Goal: Check status: Check status

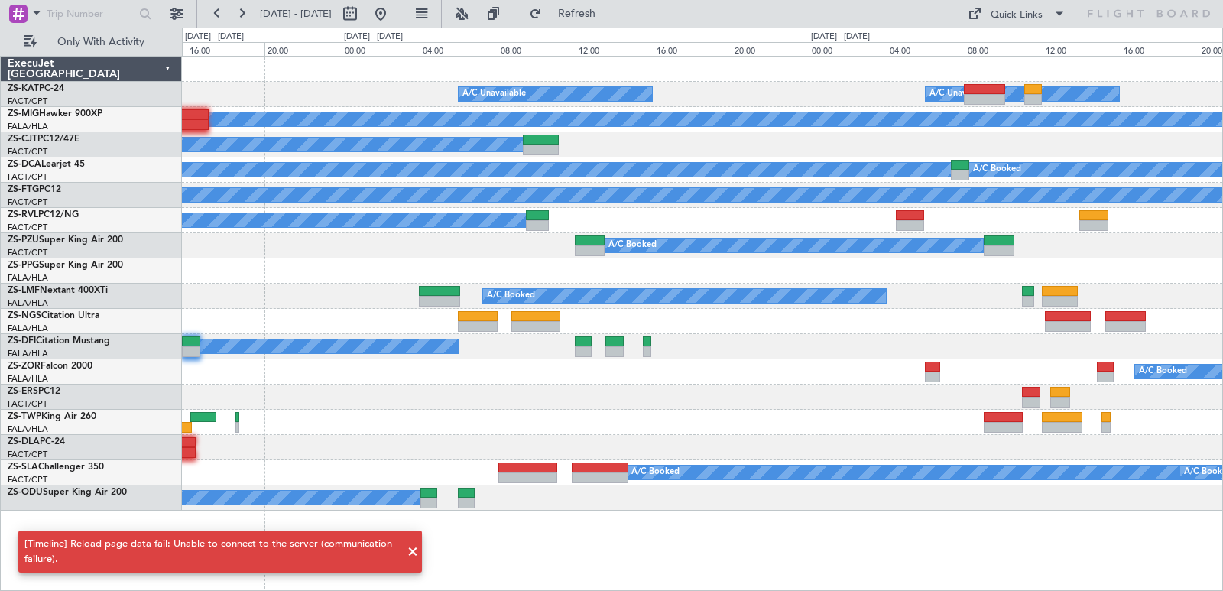
click at [790, 232] on div "A/C Unavailable A/C Unavailable A/C Booked A/C Booked FIMP 06:50 Z FALE 10:50 Z…" at bounding box center [702, 284] width 1041 height 454
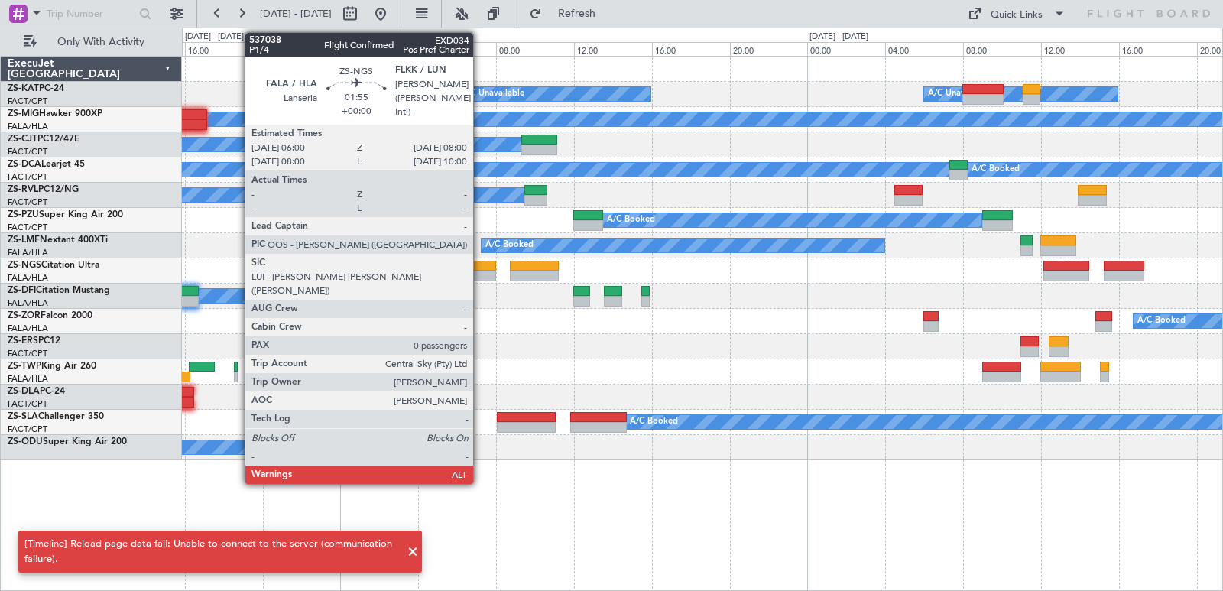
click at [480, 278] on div at bounding box center [476, 276] width 39 height 11
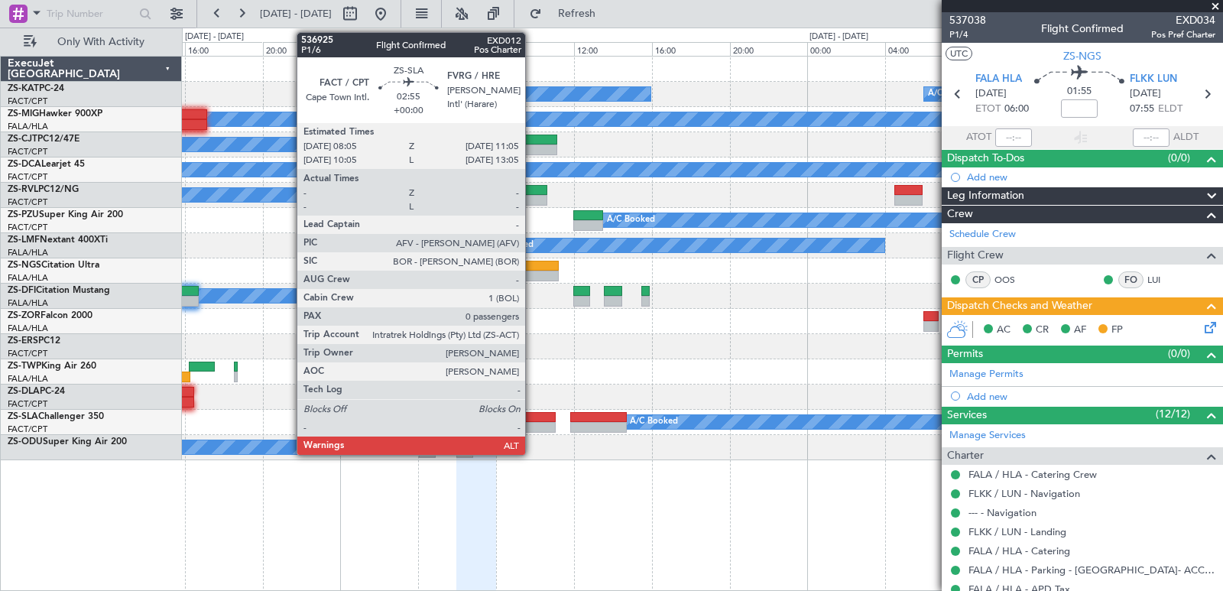
click at [532, 422] on div at bounding box center [526, 427] width 59 height 11
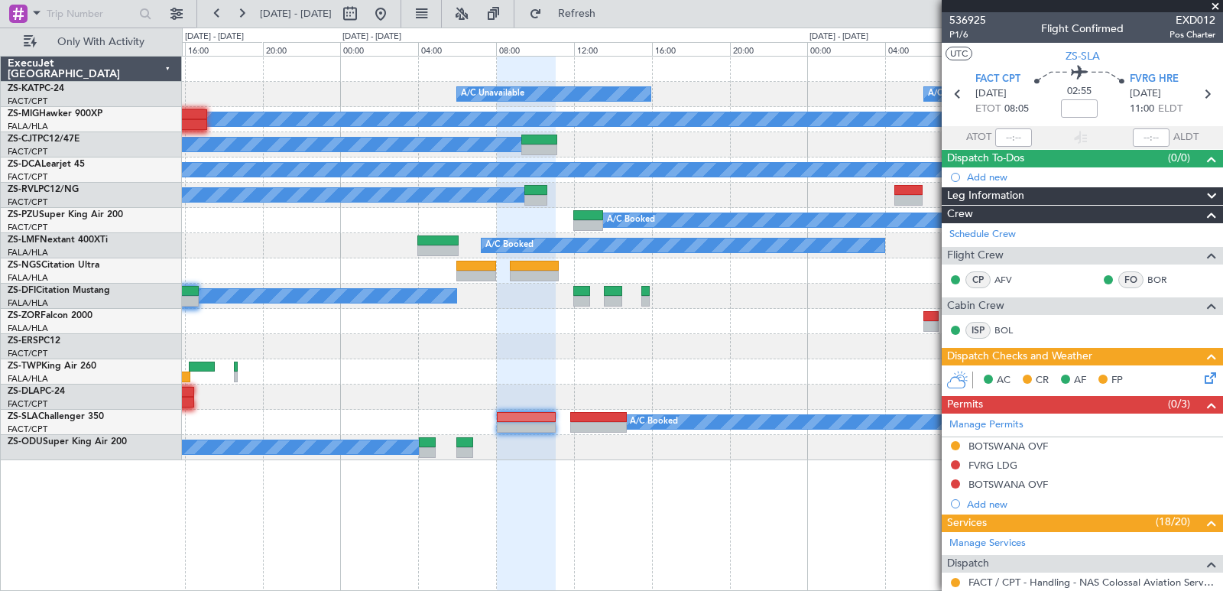
click at [1217, 5] on span at bounding box center [1215, 7] width 15 height 14
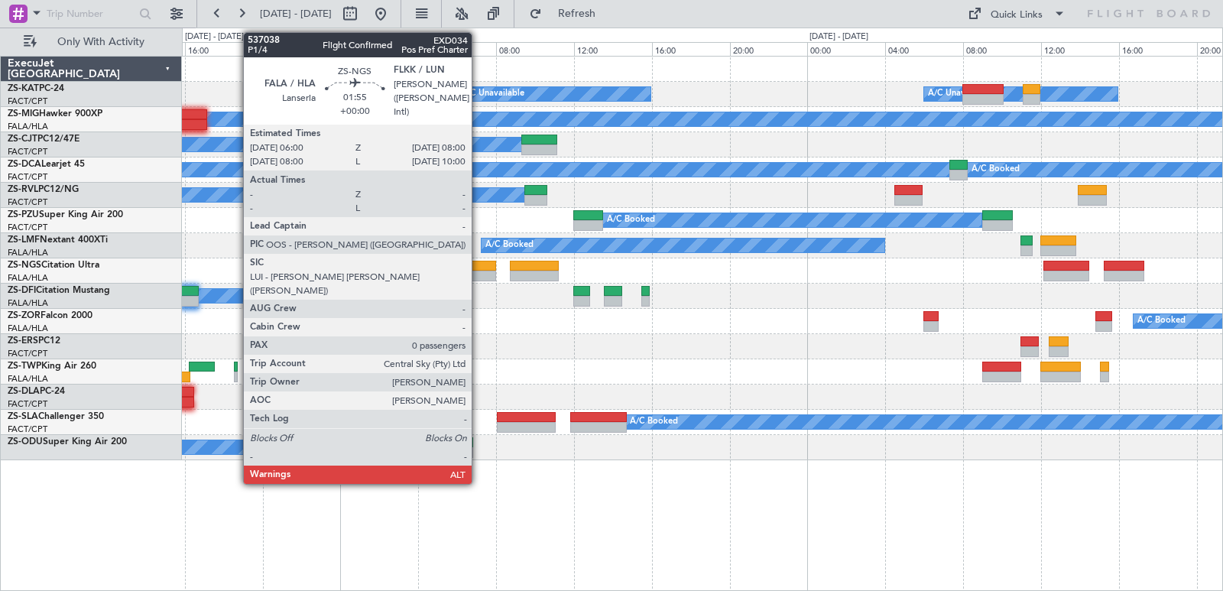
click at [479, 277] on div at bounding box center [476, 276] width 39 height 11
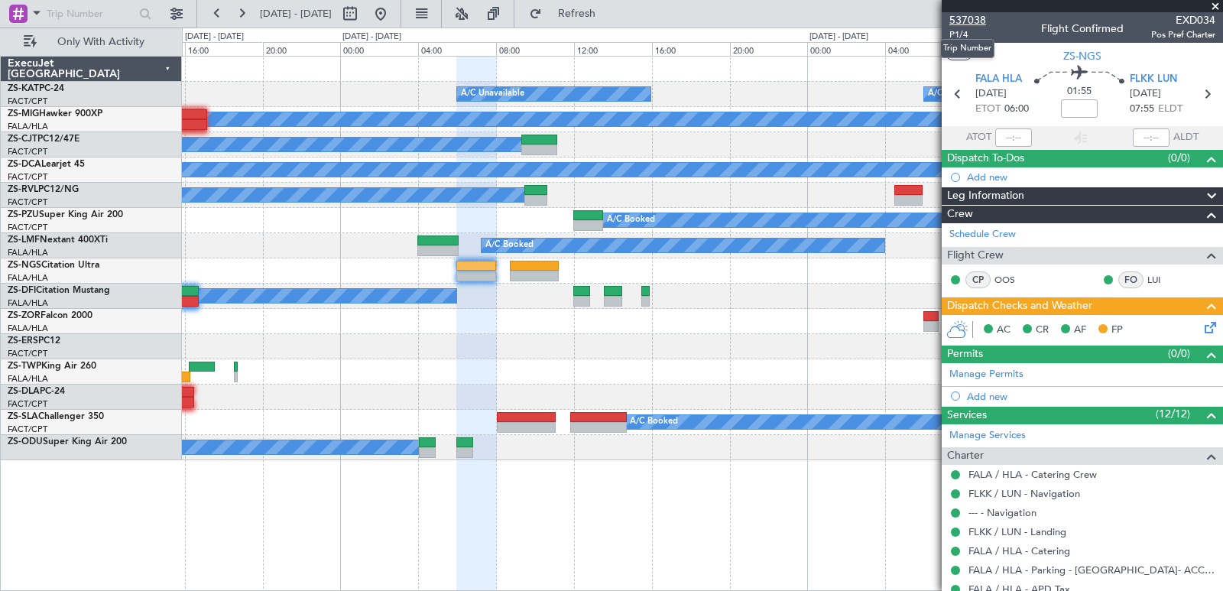
click at [963, 15] on span "537038" at bounding box center [968, 20] width 37 height 16
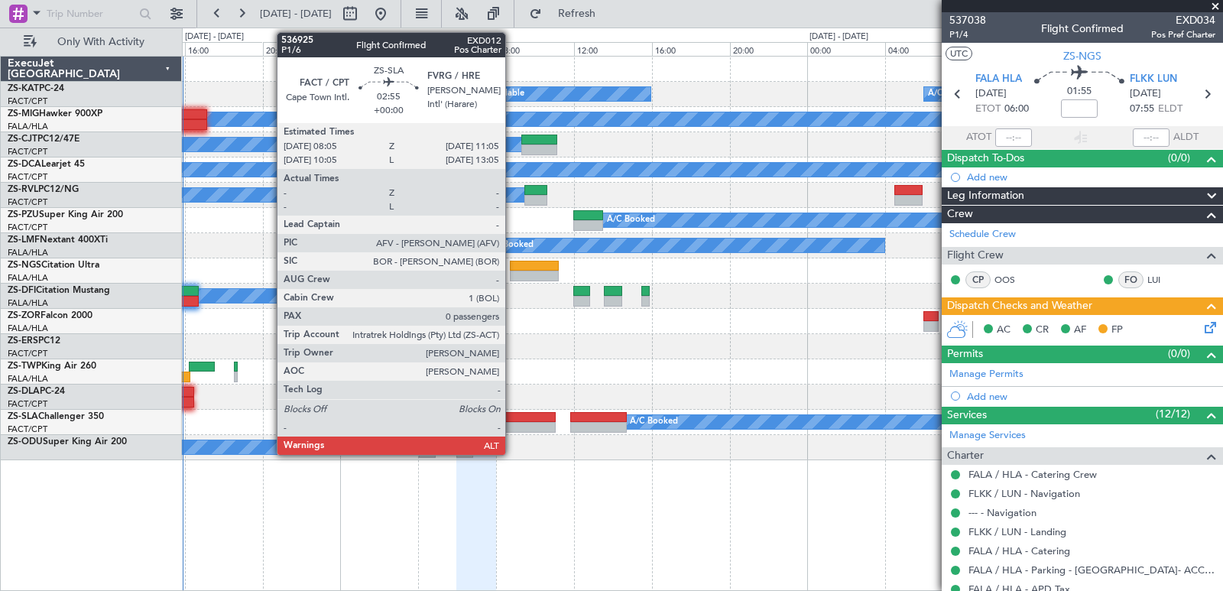
click at [512, 416] on div at bounding box center [526, 417] width 59 height 11
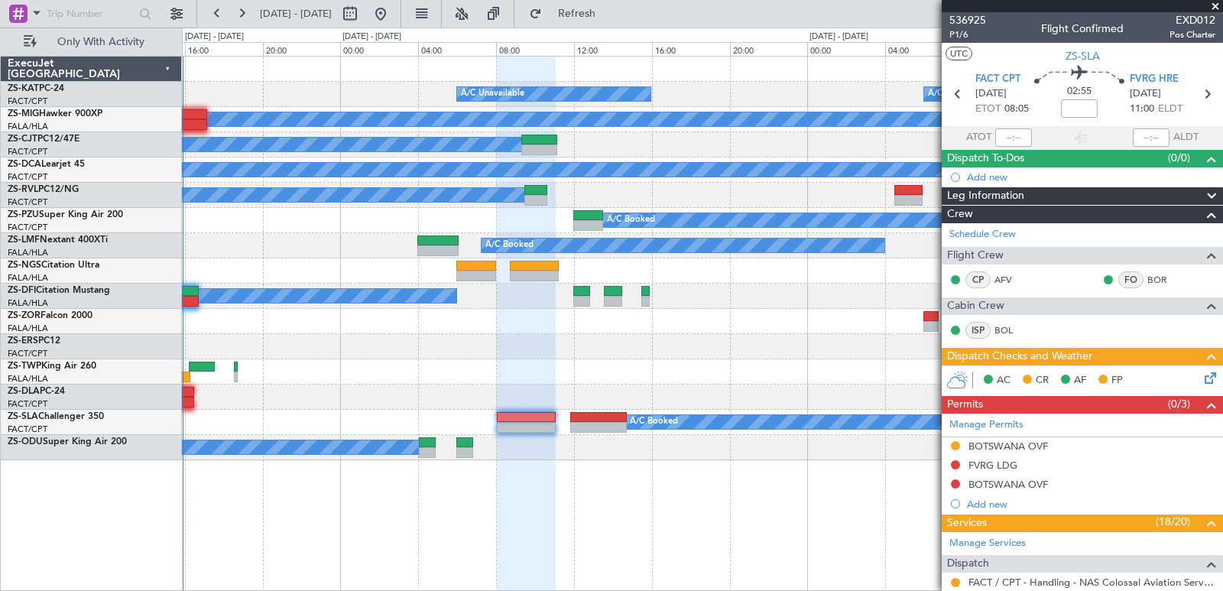
click at [1215, 2] on span at bounding box center [1215, 7] width 15 height 14
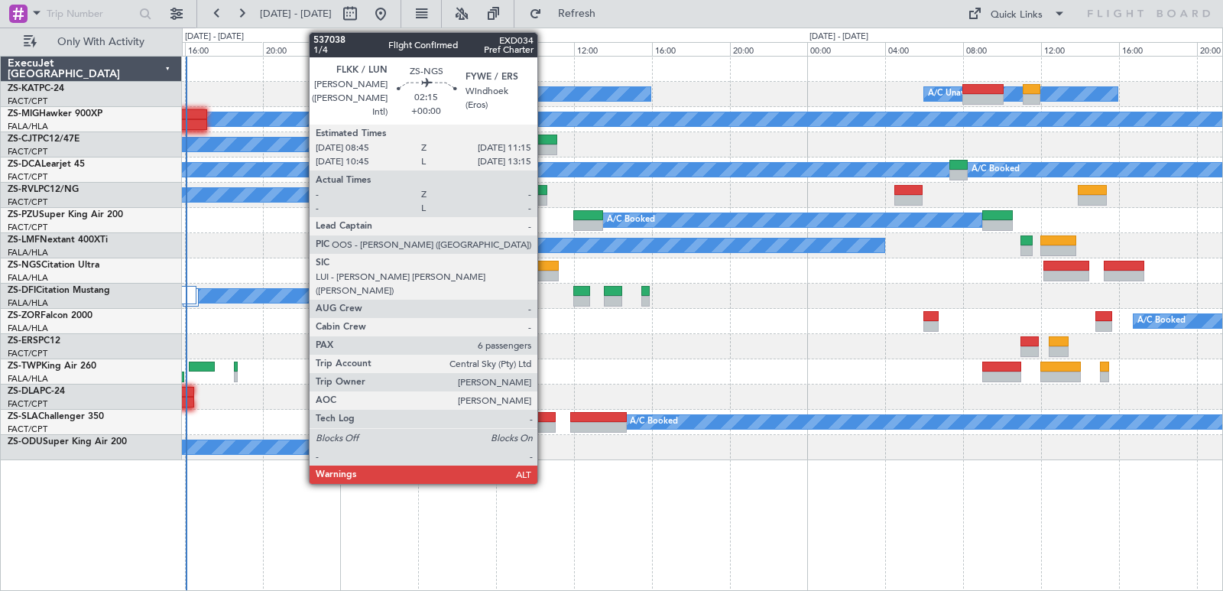
click at [544, 262] on div at bounding box center [534, 266] width 49 height 11
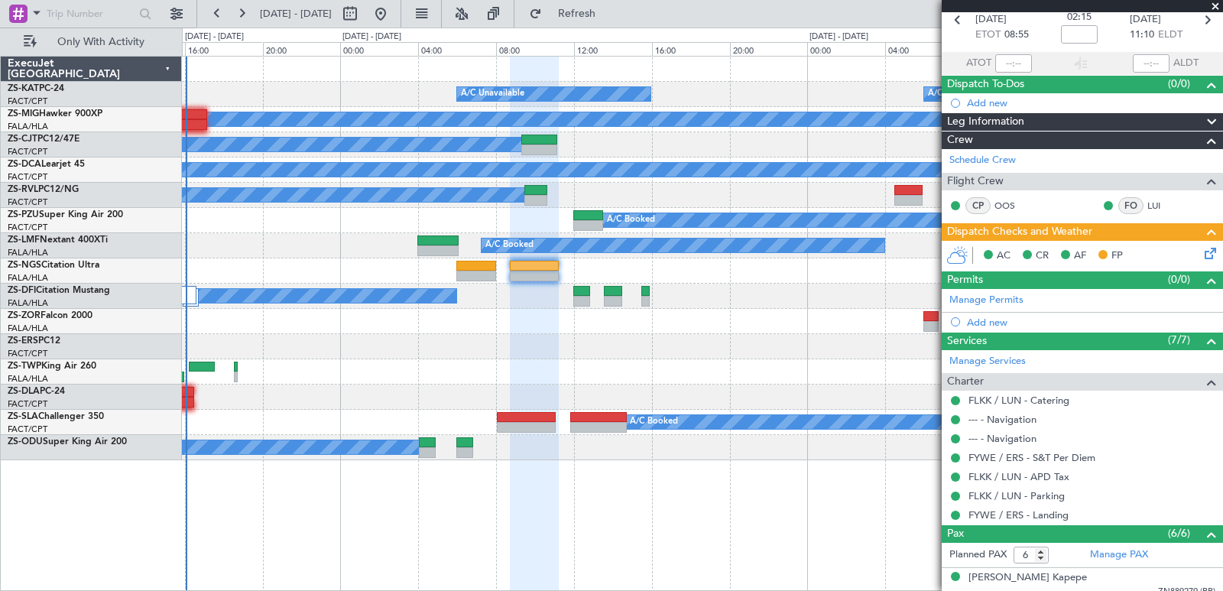
scroll to position [243, 0]
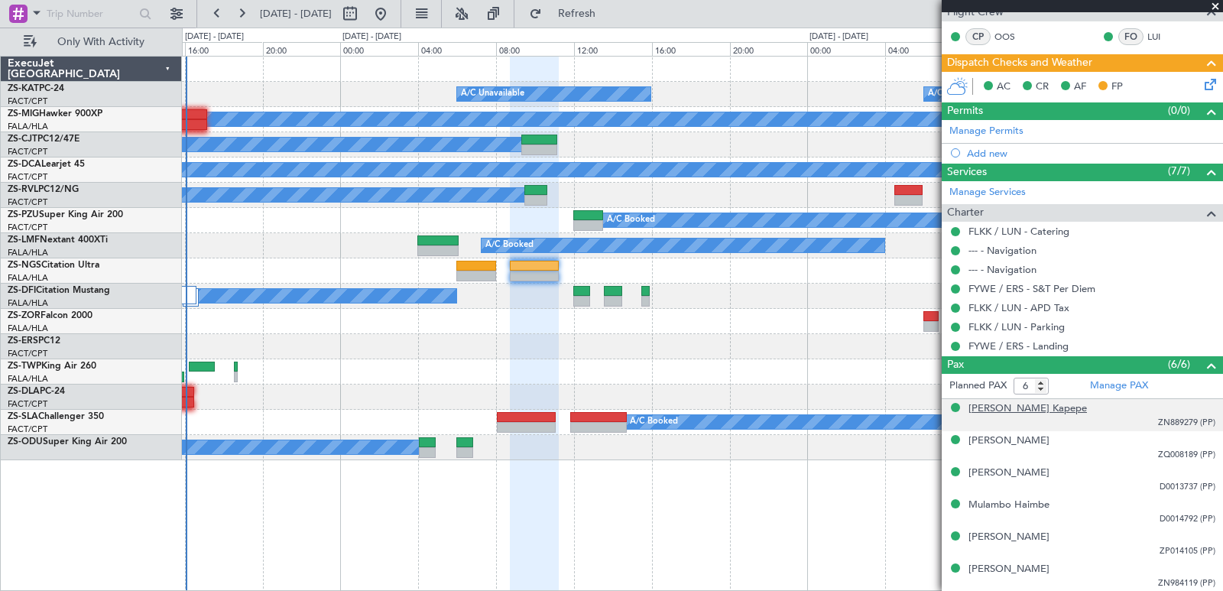
click at [1015, 411] on div "[PERSON_NAME] Kapepe" at bounding box center [1028, 408] width 119 height 15
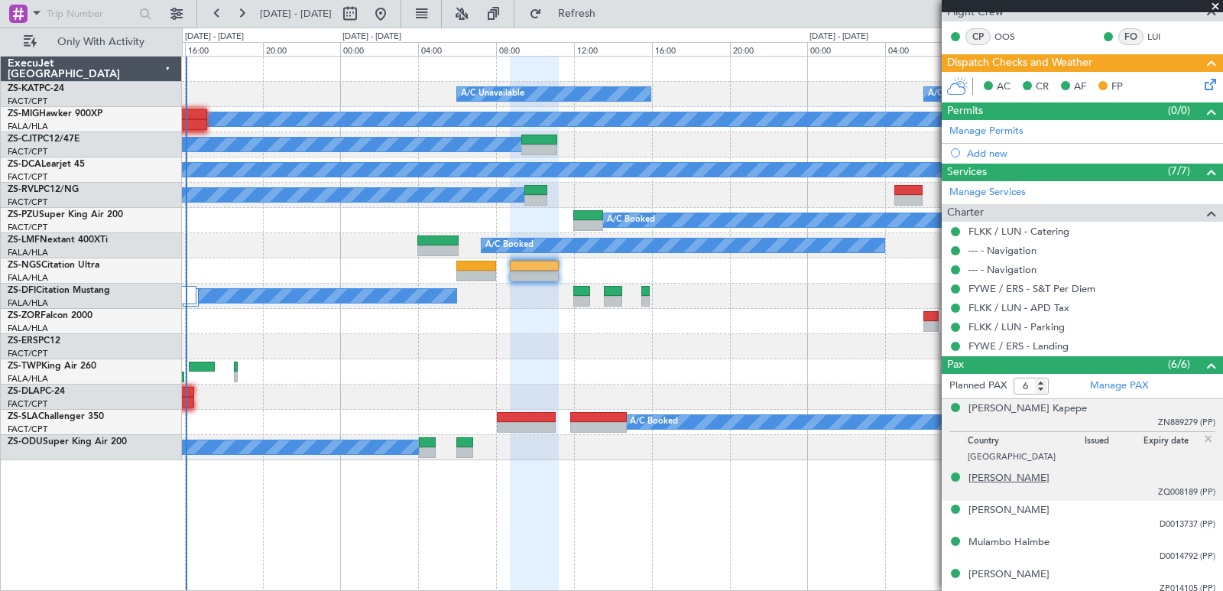
click at [1015, 473] on div "[PERSON_NAME]" at bounding box center [1009, 478] width 81 height 15
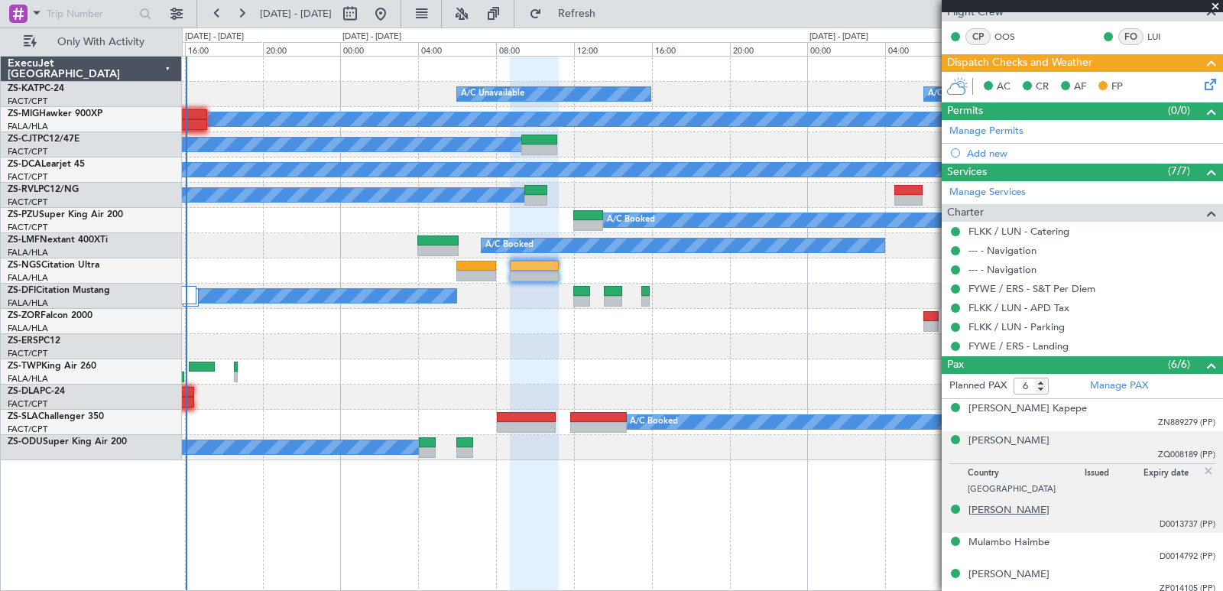
click at [988, 507] on div "[PERSON_NAME]" at bounding box center [1009, 510] width 81 height 15
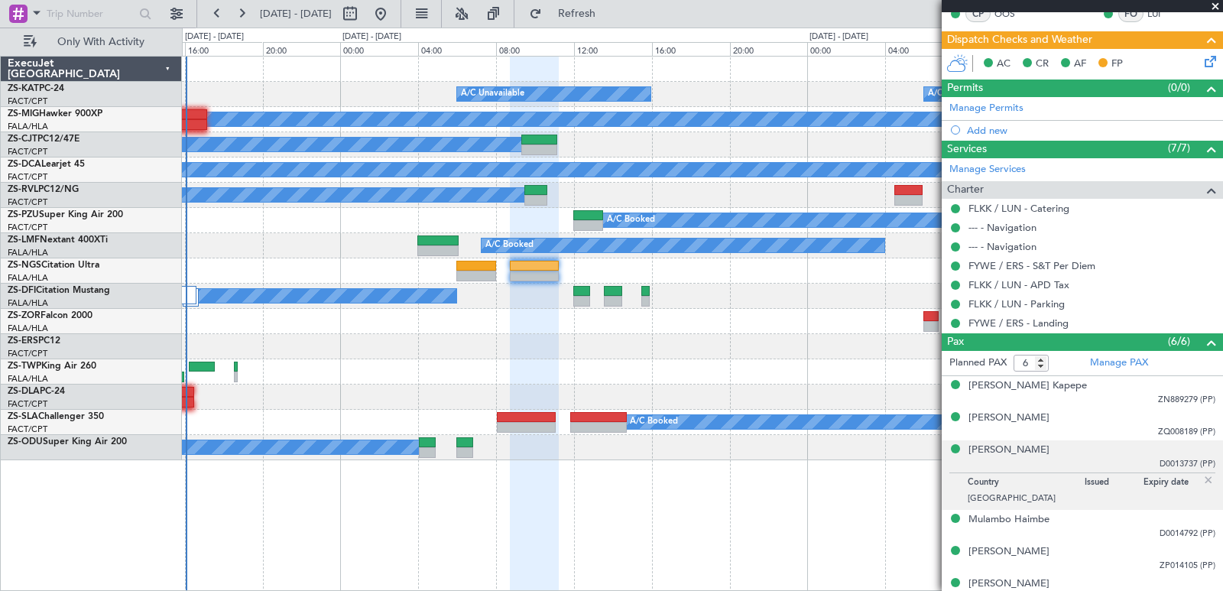
scroll to position [281, 0]
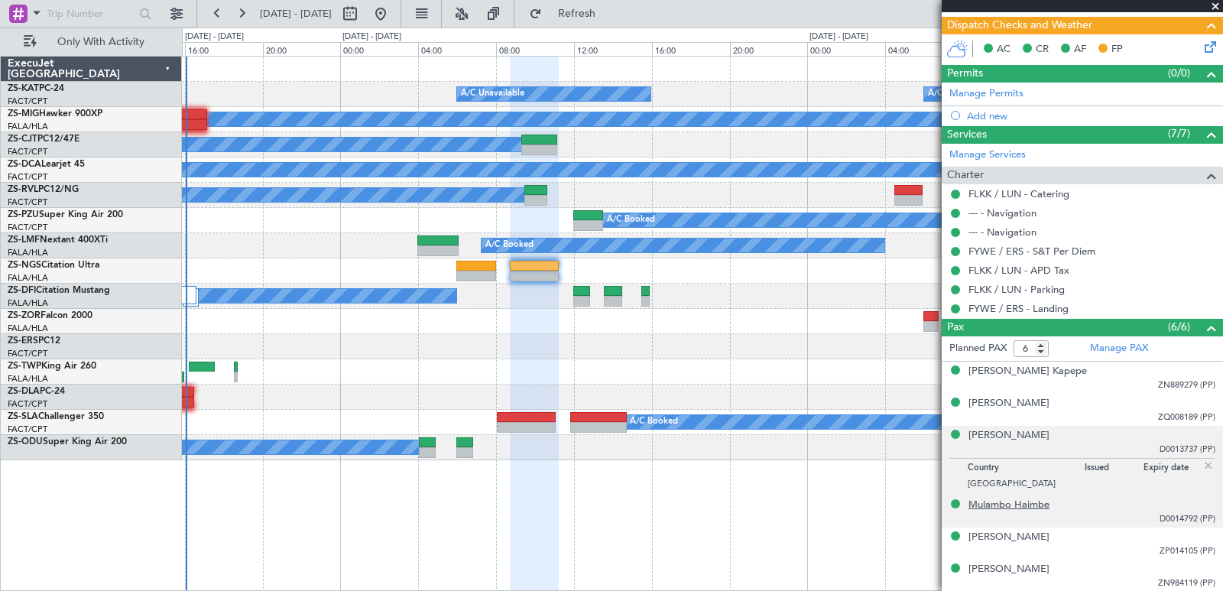
click at [1025, 502] on div "Mulambo Haimbe" at bounding box center [1009, 505] width 81 height 15
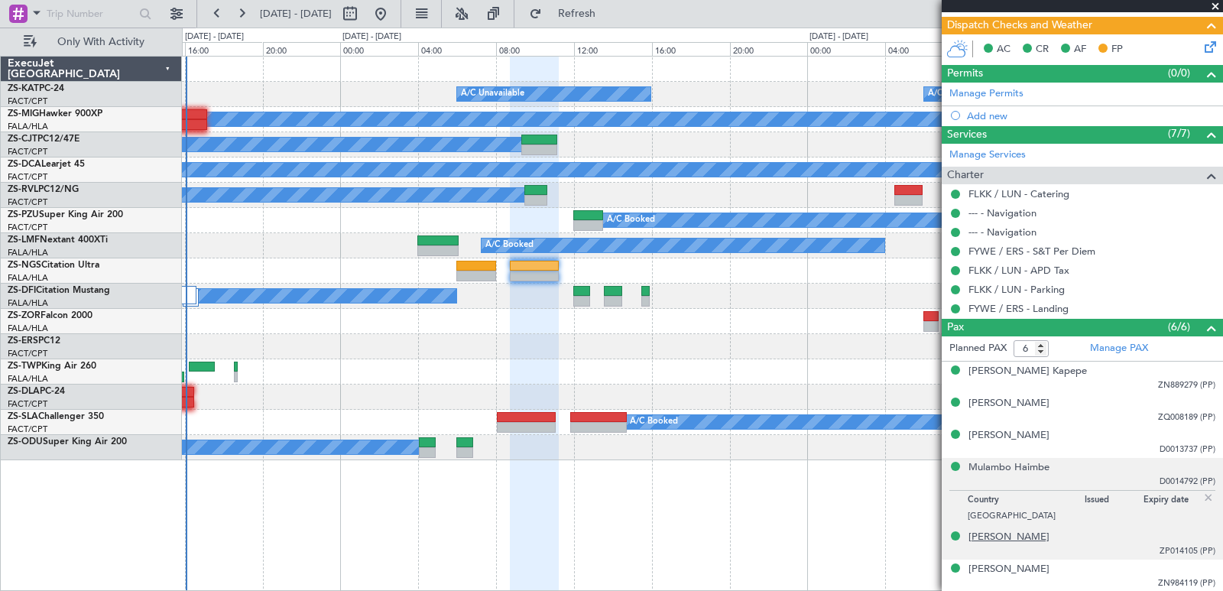
click at [993, 539] on div "[PERSON_NAME]" at bounding box center [1009, 537] width 81 height 15
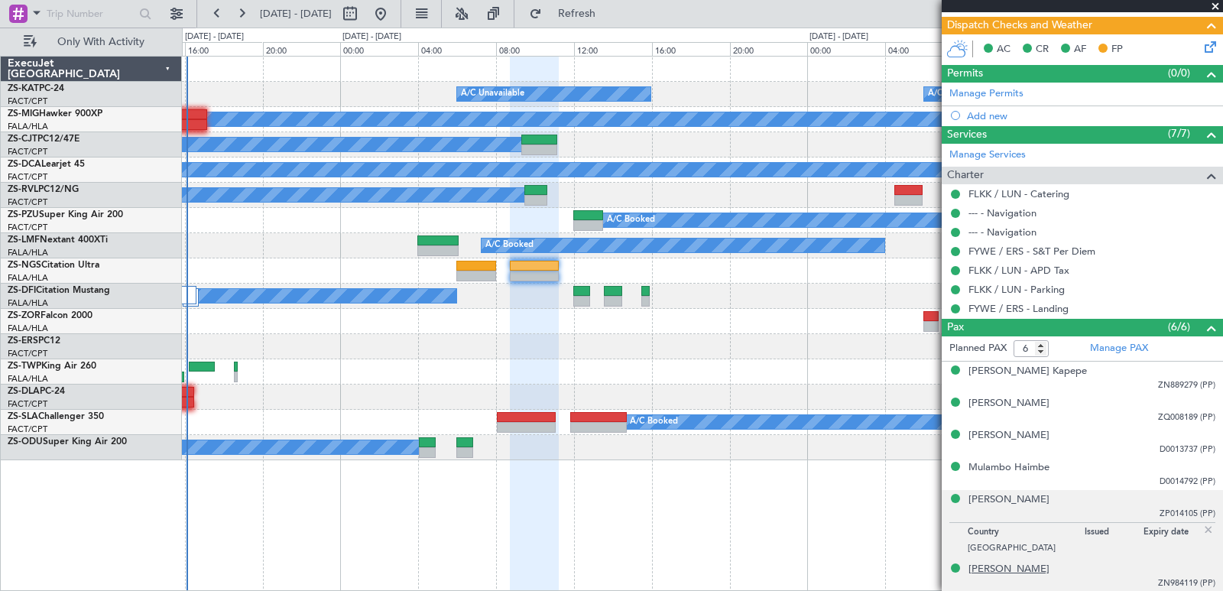
click at [1050, 570] on div "[PERSON_NAME]" at bounding box center [1009, 569] width 81 height 15
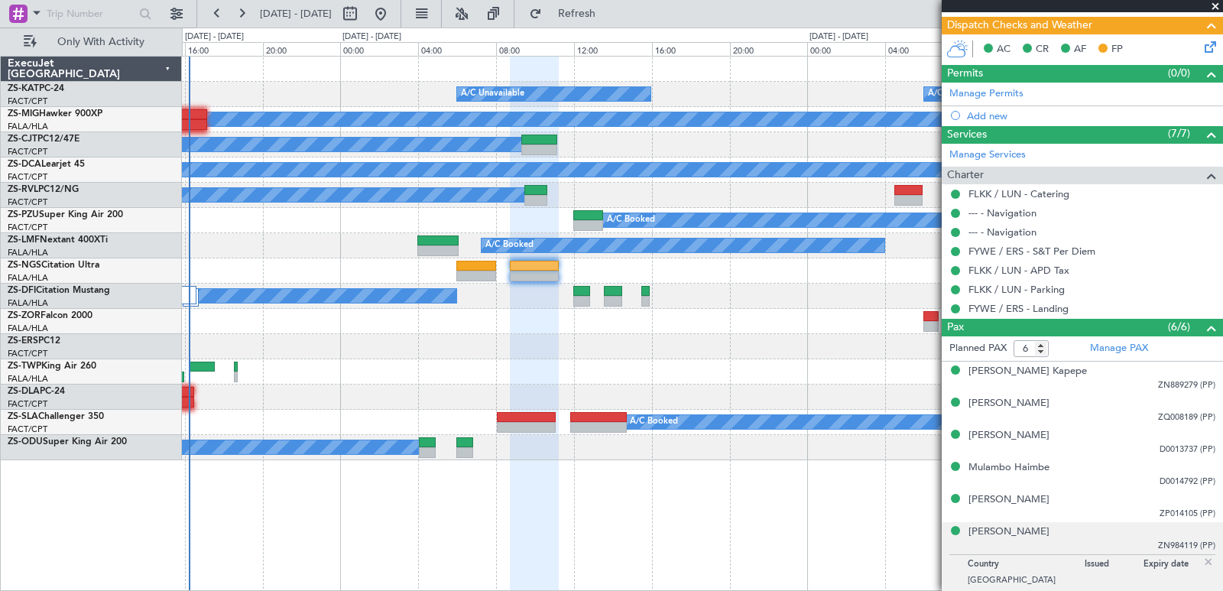
click at [1214, 5] on span at bounding box center [1215, 7] width 15 height 14
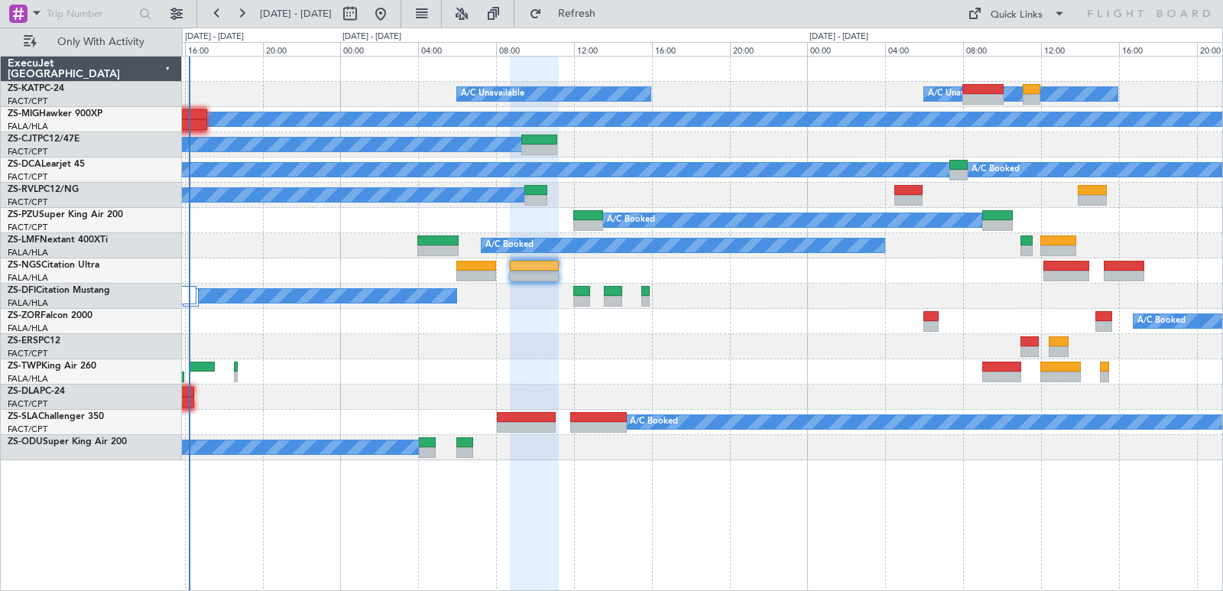
type input "0"
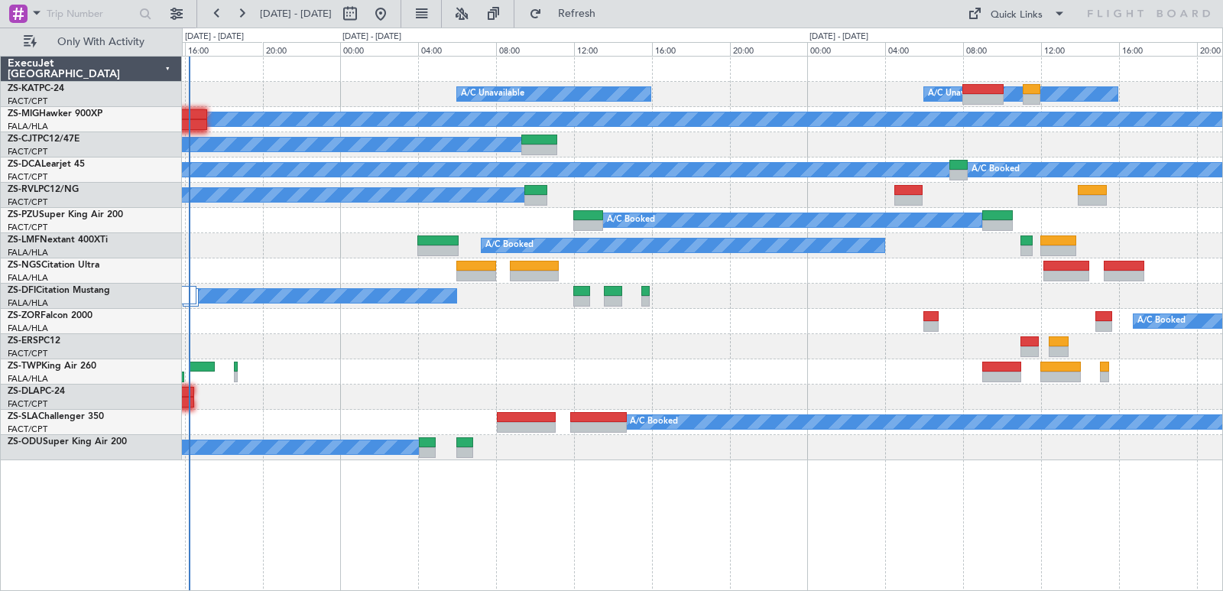
scroll to position [0, 0]
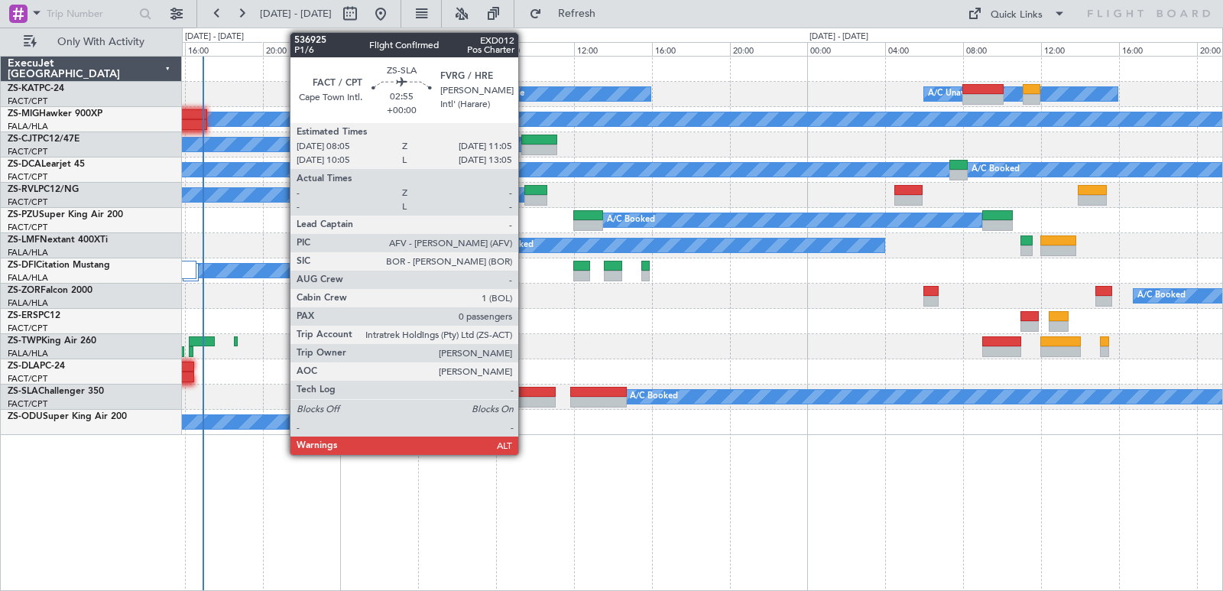
click at [528, 390] on div at bounding box center [526, 392] width 59 height 11
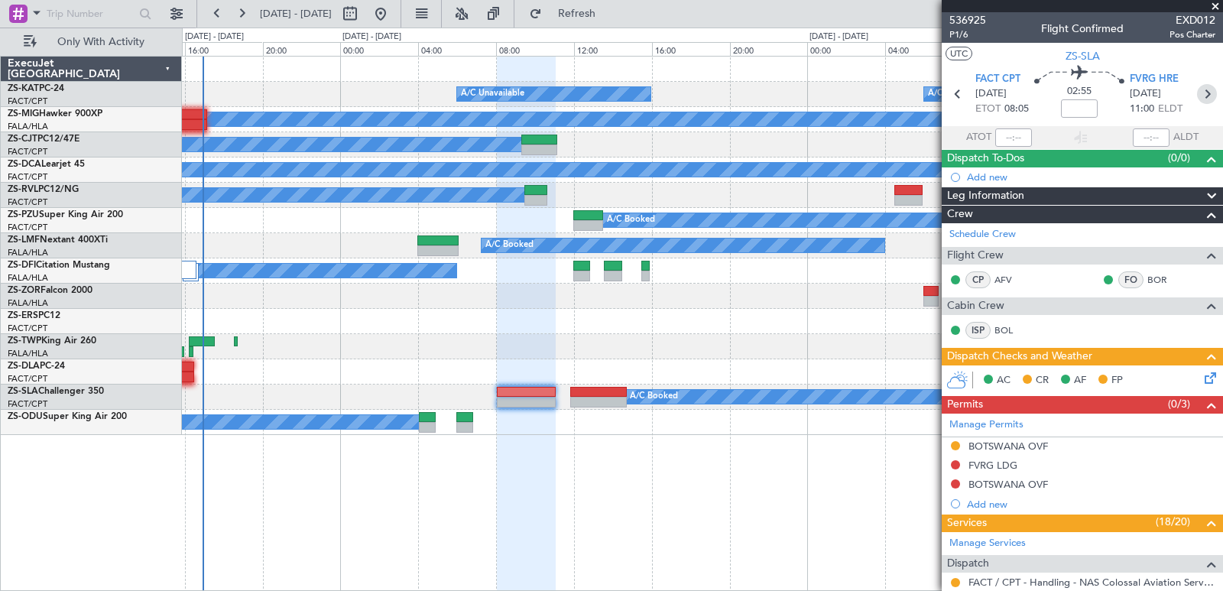
click at [1201, 93] on icon at bounding box center [1207, 94] width 20 height 20
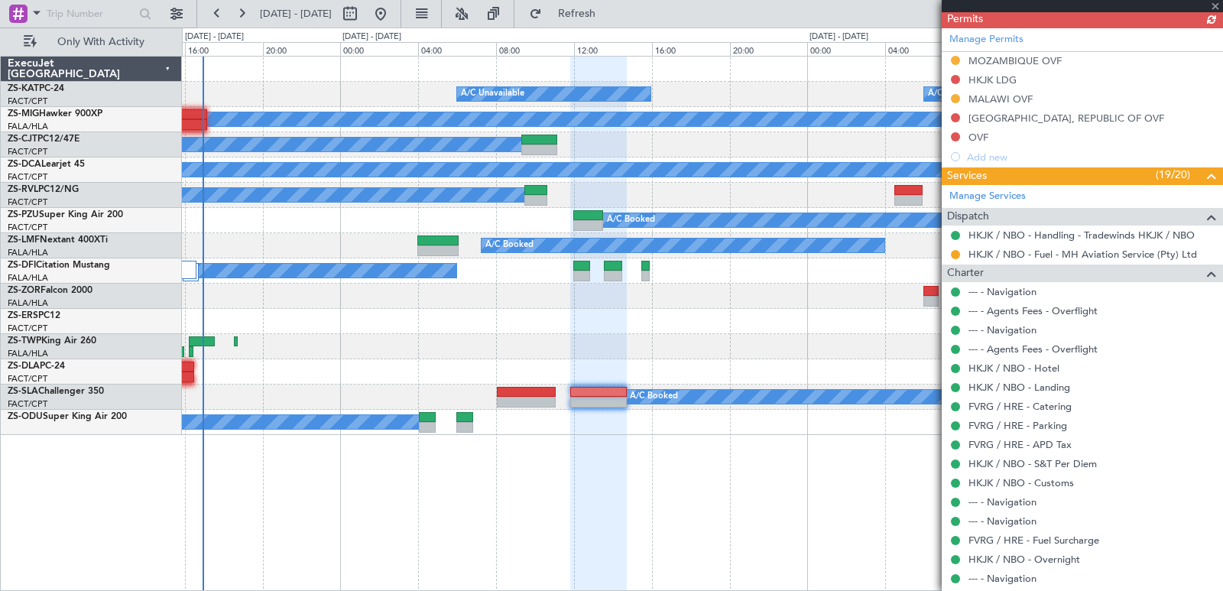
scroll to position [532, 0]
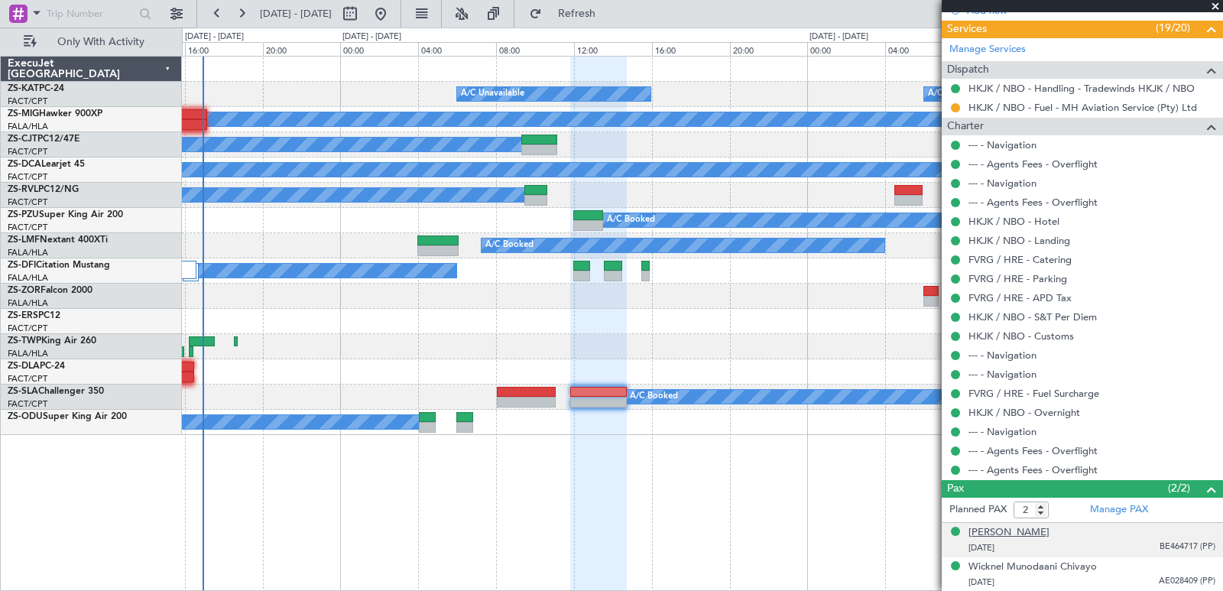
click at [1050, 538] on div "[PERSON_NAME]" at bounding box center [1009, 532] width 81 height 15
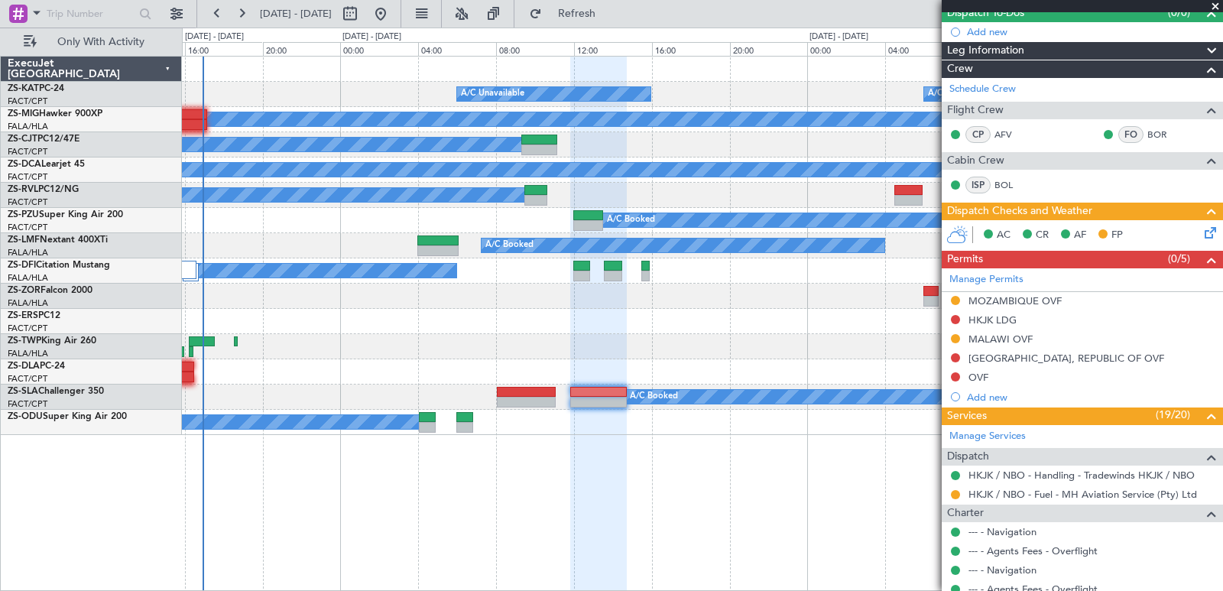
scroll to position [60, 0]
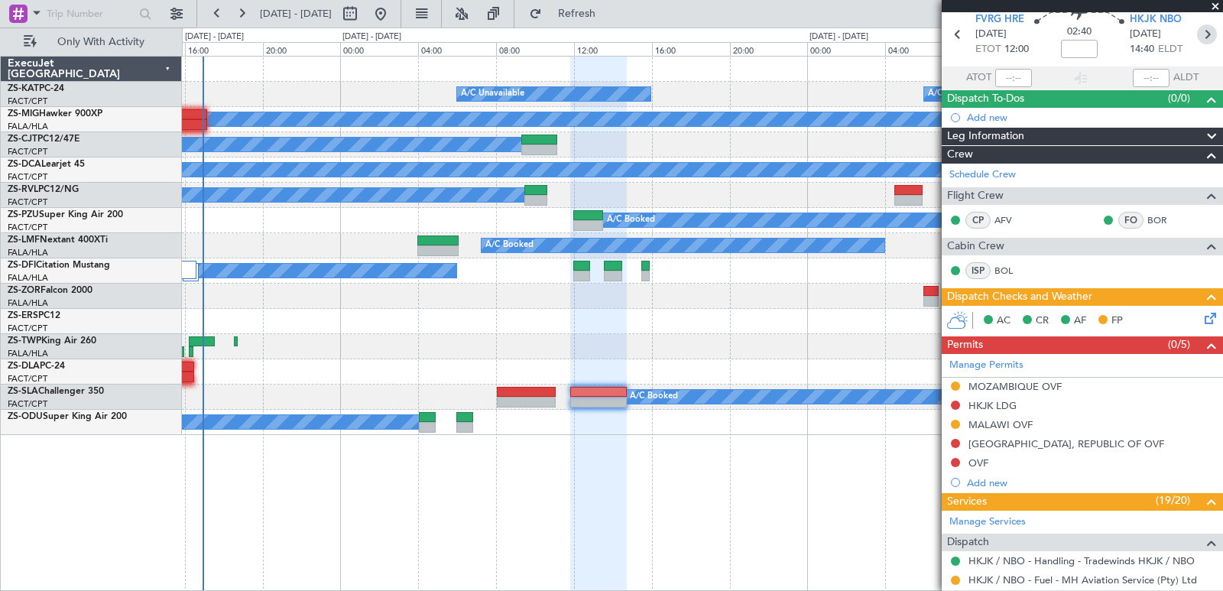
click at [1197, 33] on icon at bounding box center [1207, 34] width 20 height 20
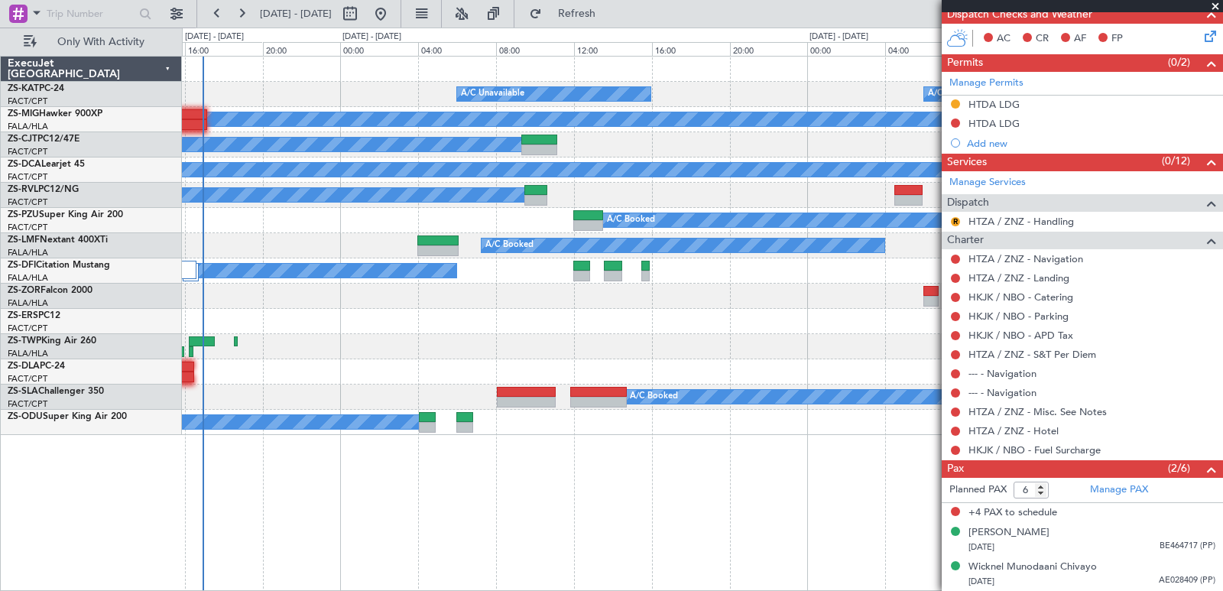
scroll to position [0, 0]
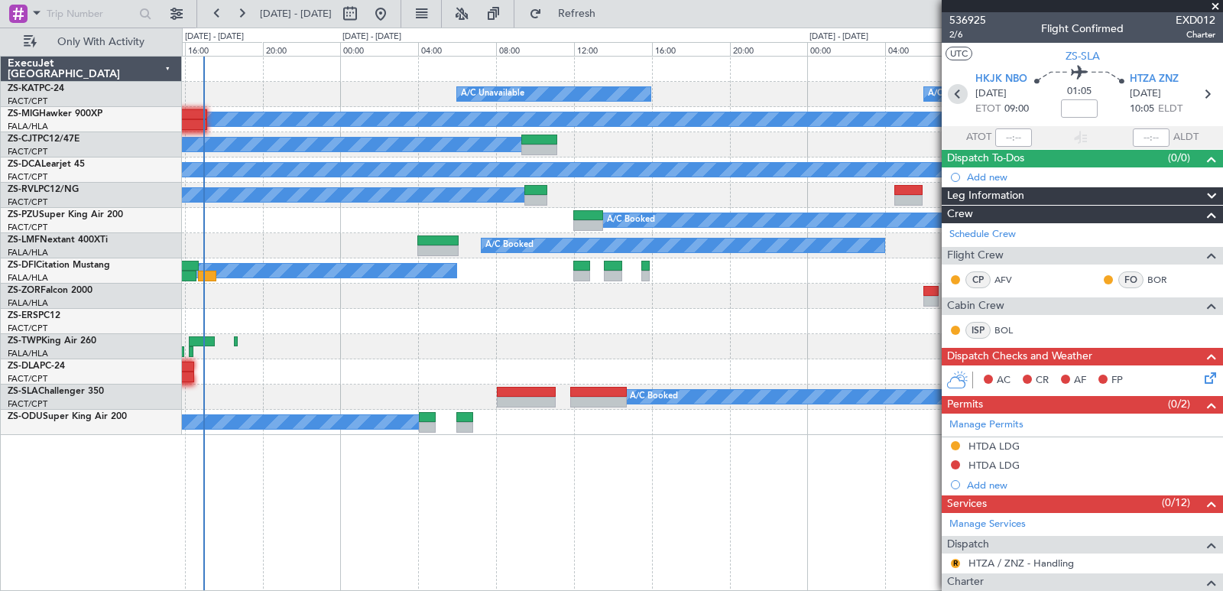
click at [960, 85] on icon at bounding box center [958, 94] width 20 height 20
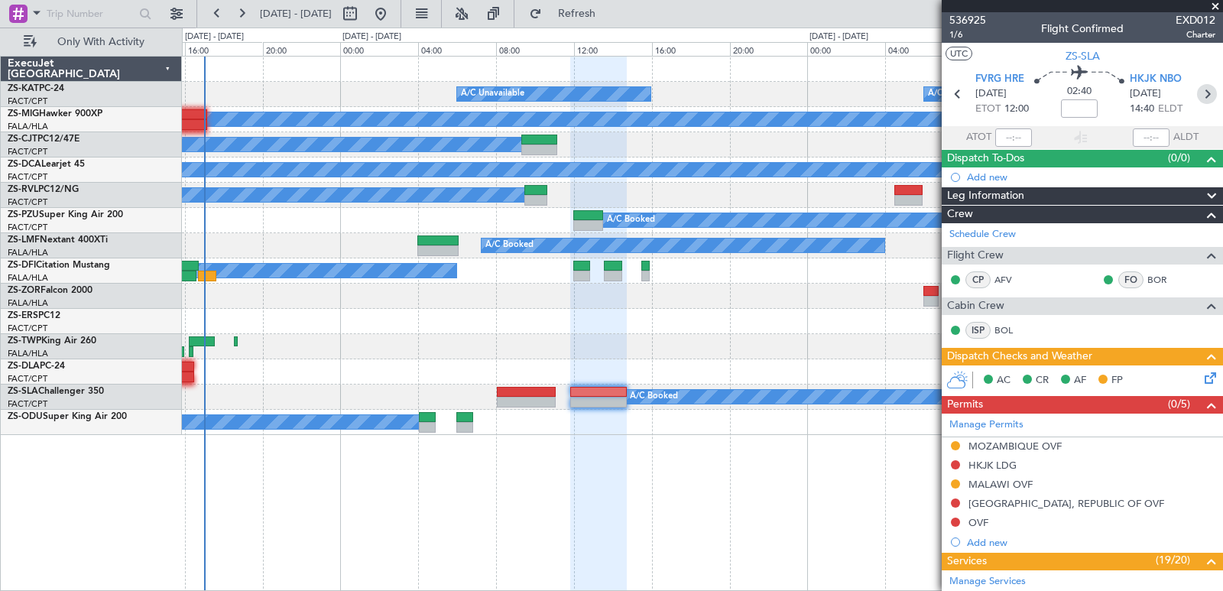
click at [1201, 89] on icon at bounding box center [1207, 94] width 20 height 20
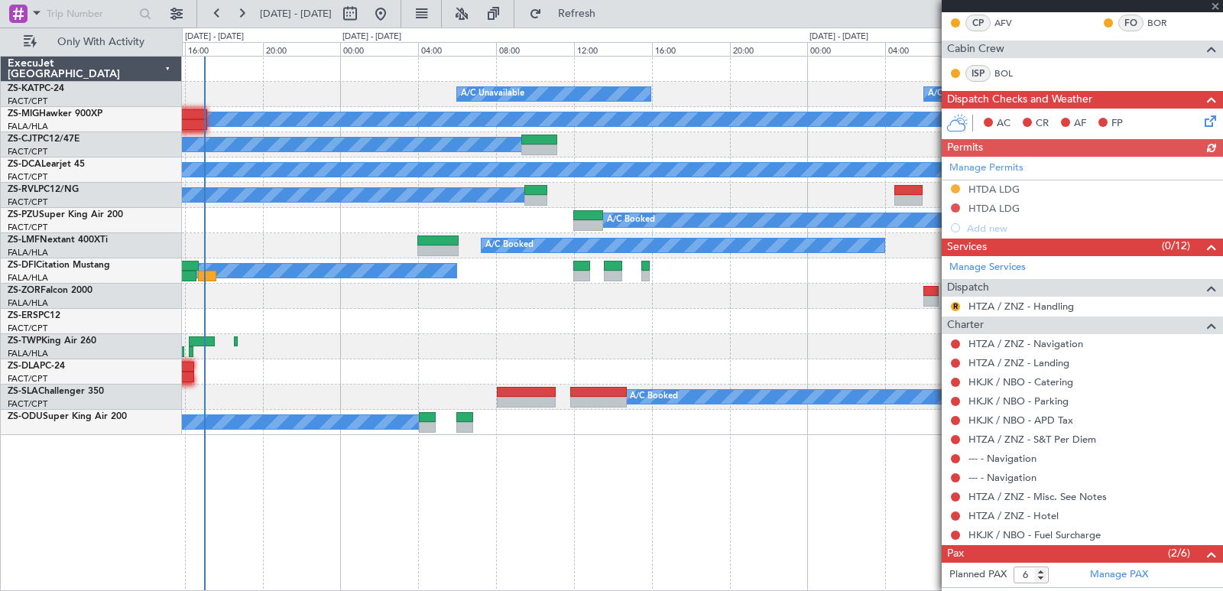
scroll to position [342, 0]
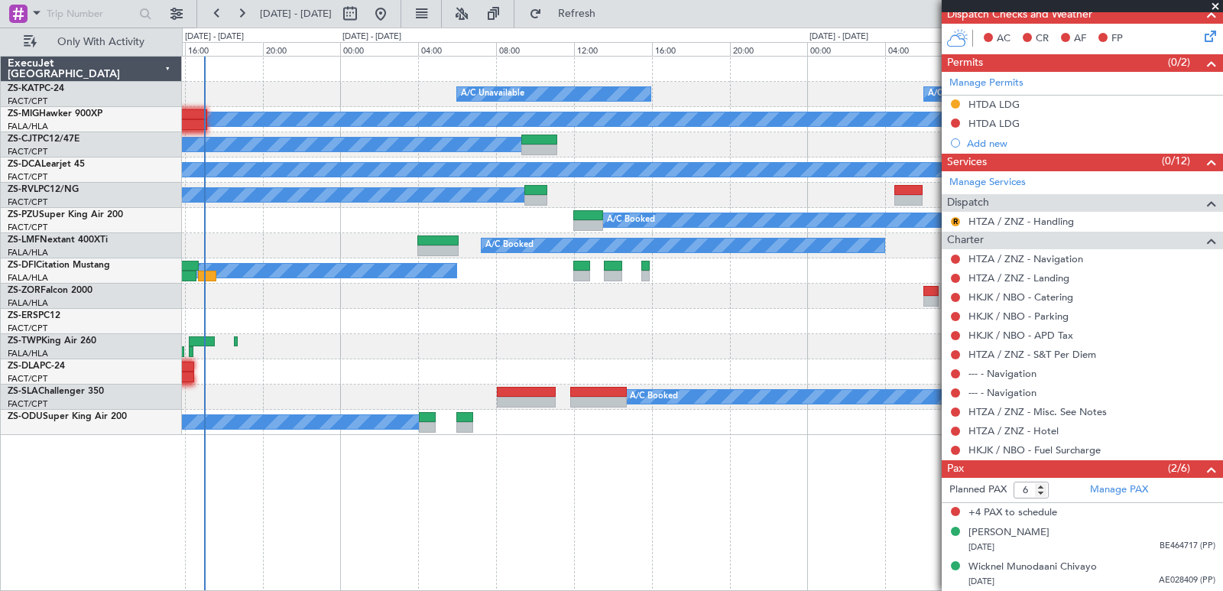
click at [1213, 6] on span at bounding box center [1215, 7] width 15 height 14
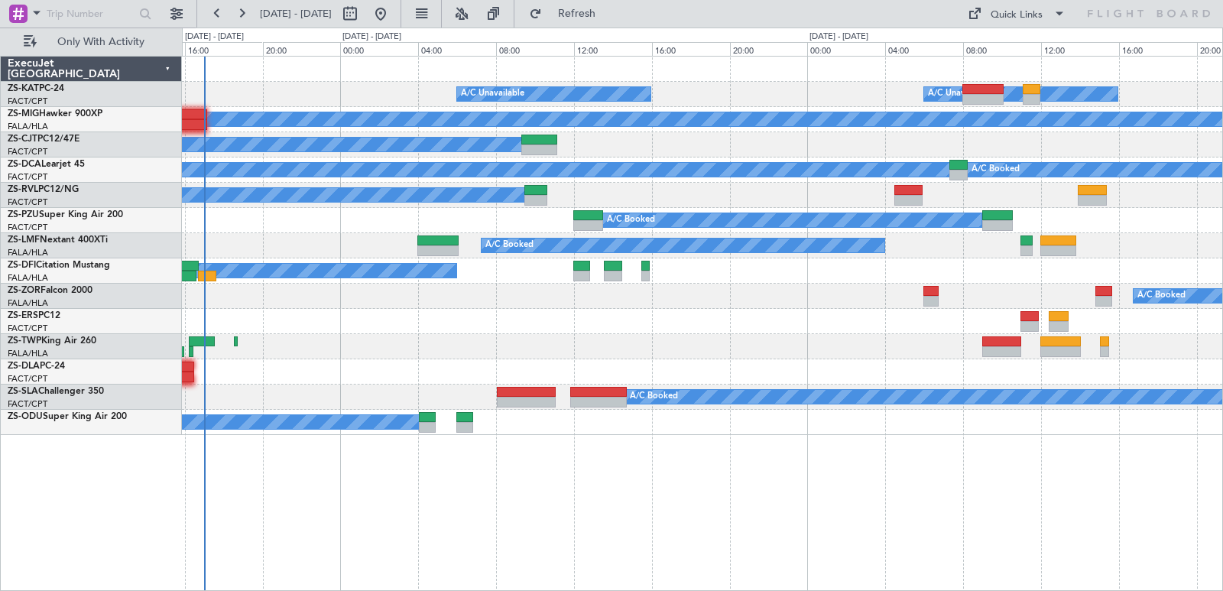
type input "0"
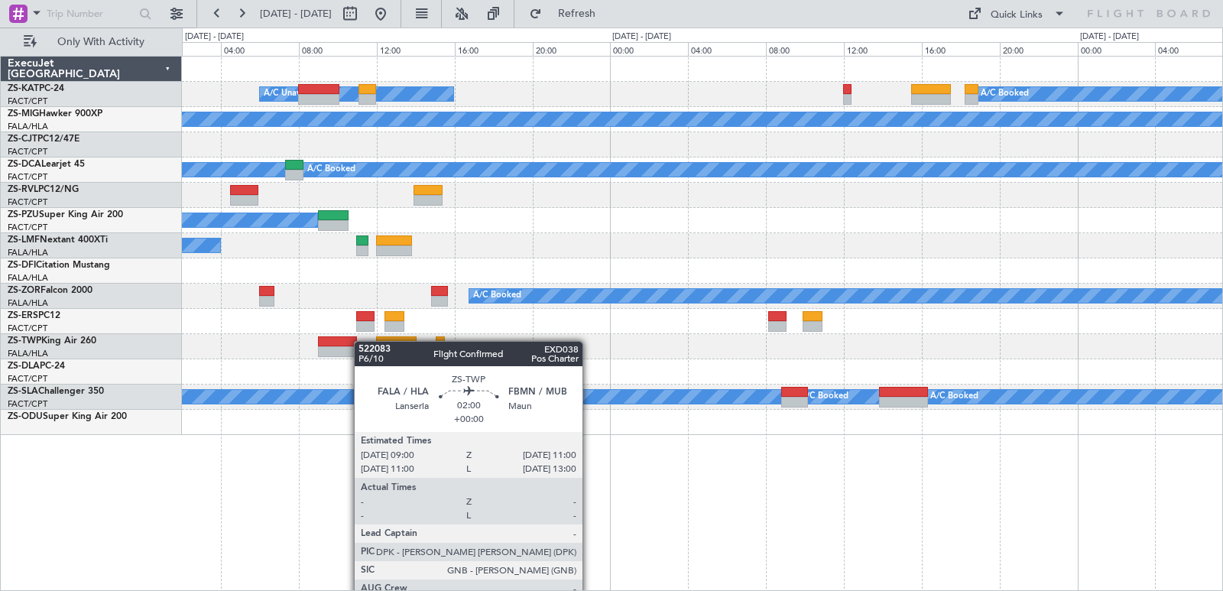
click at [354, 341] on div "A/C Unavailable A/C Booked A/C Unavailable A/C Booked A/C Booked A/C Booked A/C…" at bounding box center [702, 246] width 1041 height 379
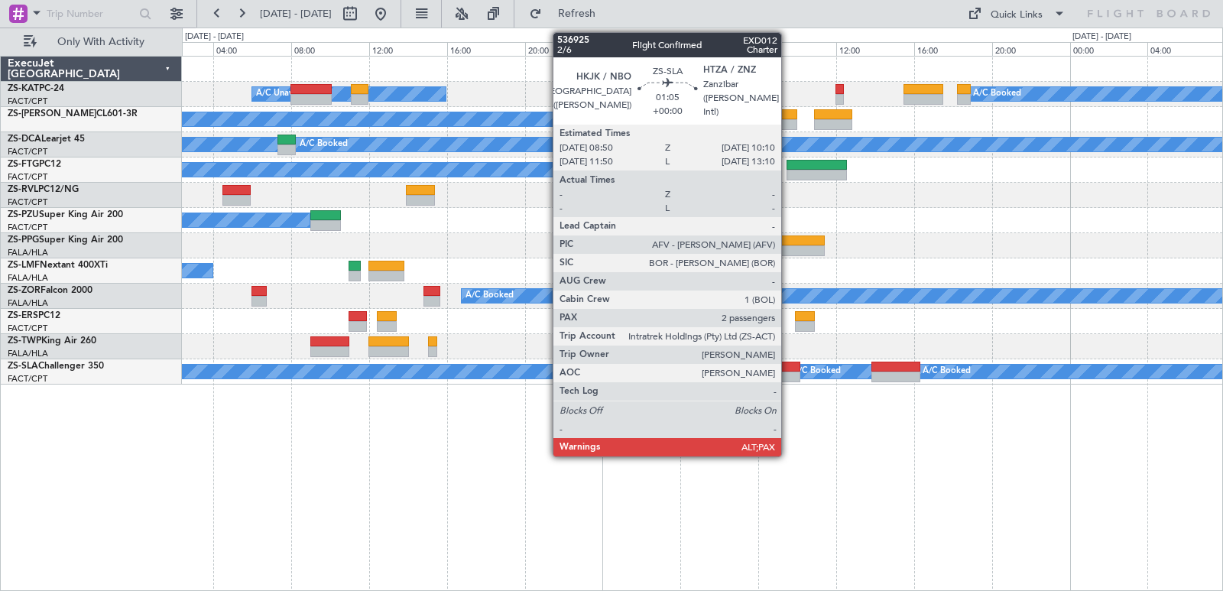
click at [788, 378] on div at bounding box center [787, 377] width 26 height 11
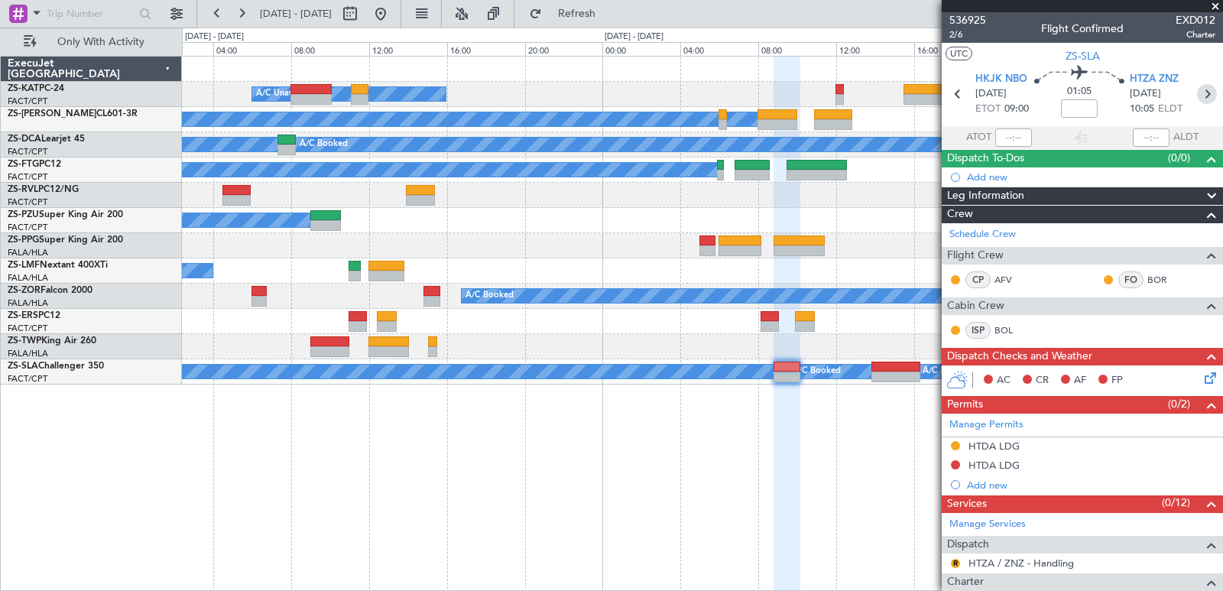
click at [1202, 87] on icon at bounding box center [1207, 94] width 20 height 20
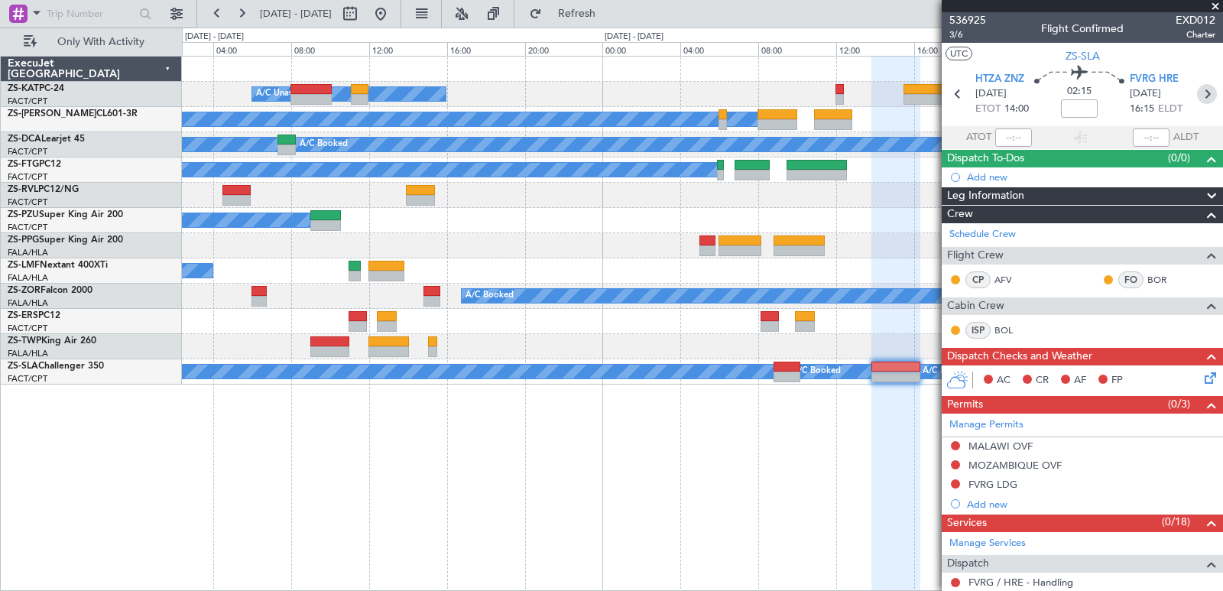
click at [1197, 99] on icon at bounding box center [1207, 94] width 20 height 20
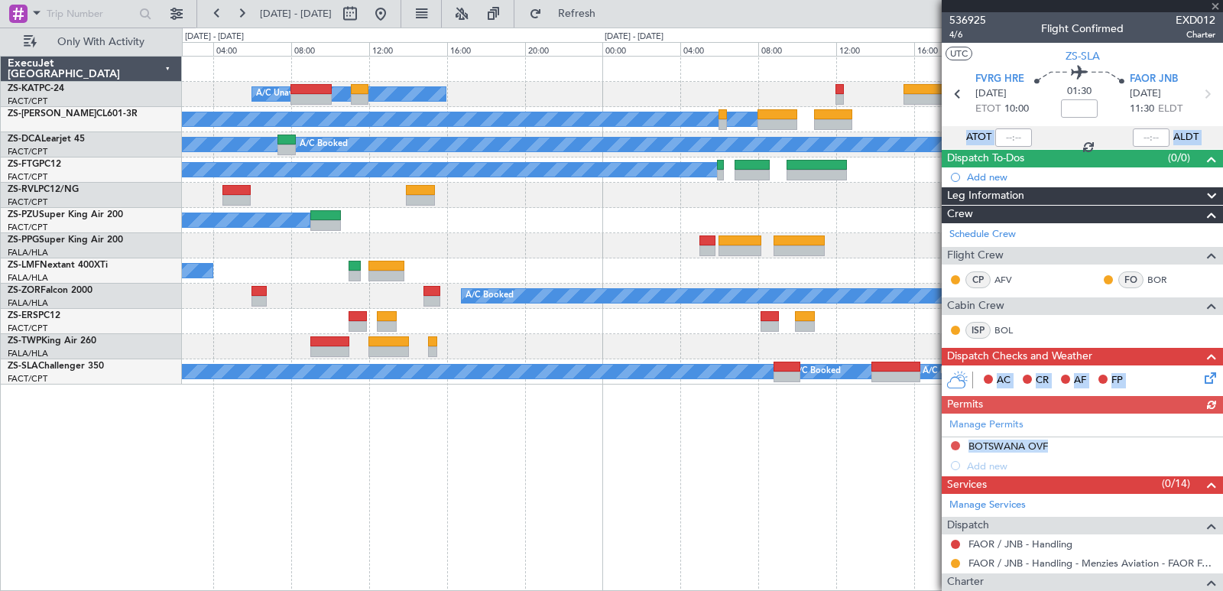
drag, startPoint x: 1223, startPoint y: 80, endPoint x: 1223, endPoint y: 473, distance: 393.0
click at [1223, 473] on article "536925 4/6 Flight Confirmed EXD012 Charter UTC ZS-SLA FVRG HRE [DATE] ETOT 10:0…" at bounding box center [1082, 301] width 281 height 579
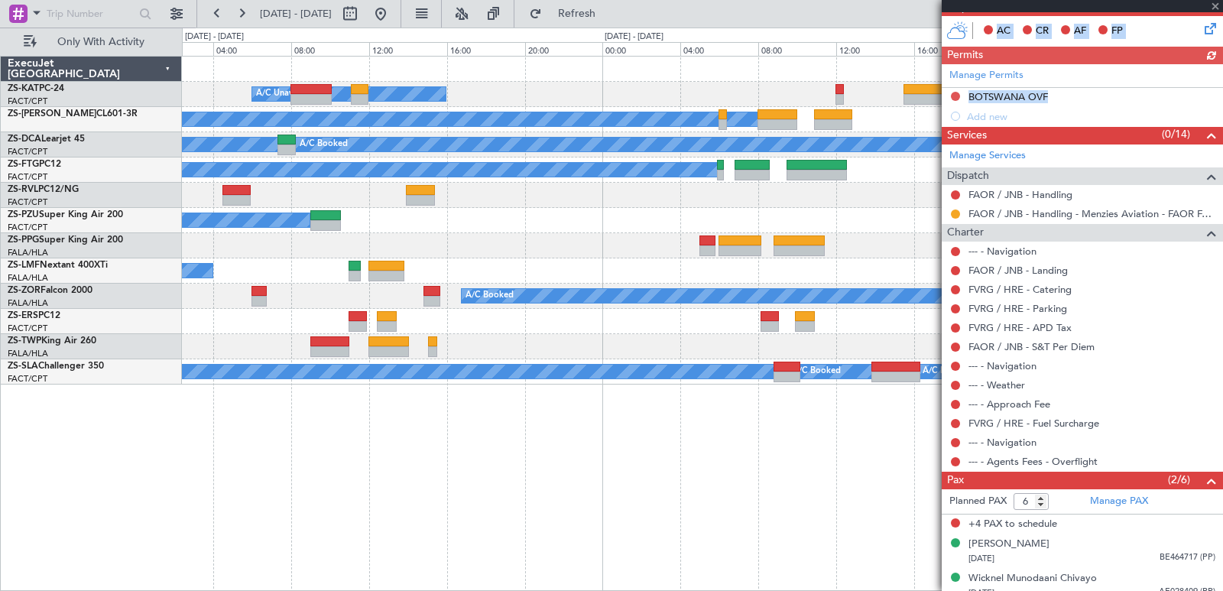
scroll to position [361, 0]
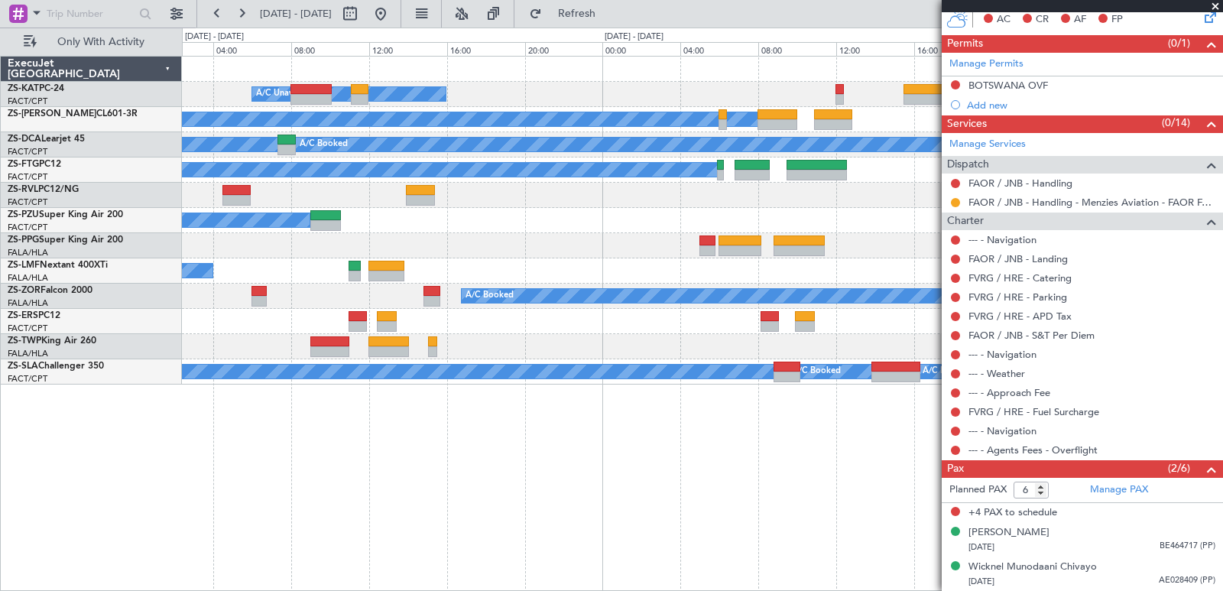
click at [986, 512] on span "+4 PAX to schedule" at bounding box center [1013, 512] width 89 height 15
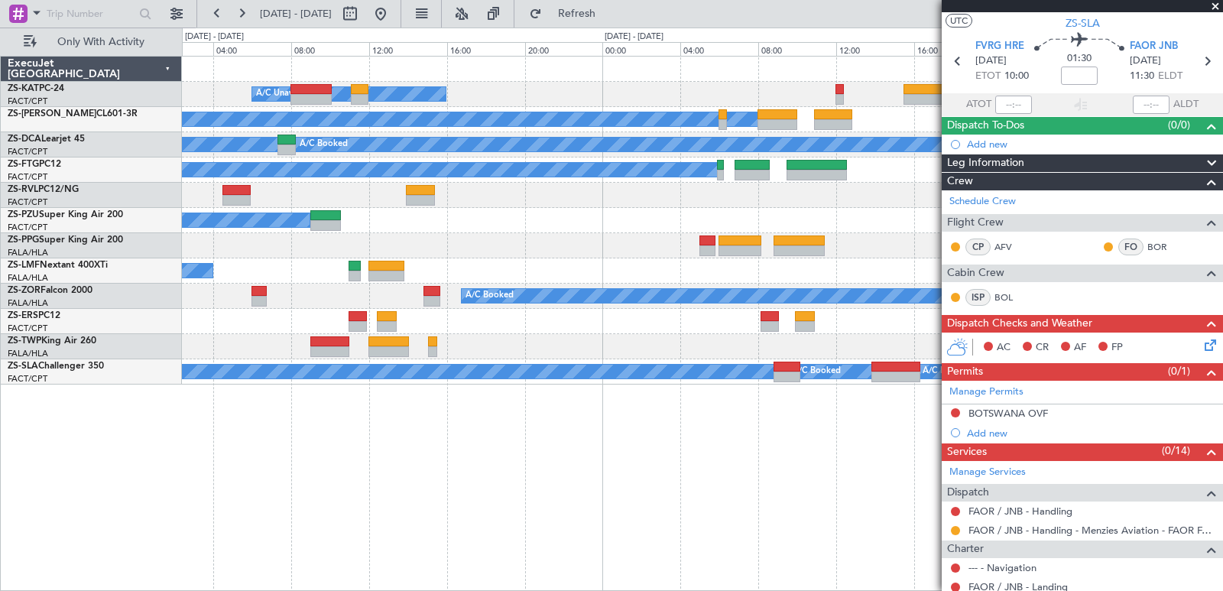
scroll to position [0, 0]
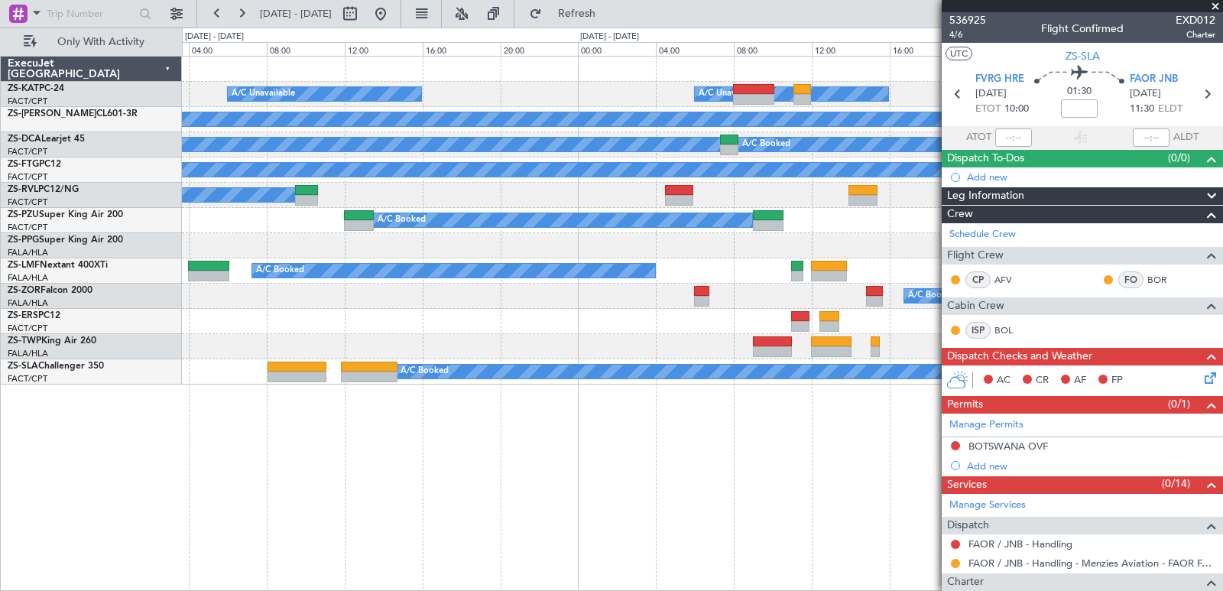
click at [1012, 431] on fb-app "[DATE] - [DATE] Refresh Quick Links Only With Activity A/C Unavailable A/C Unav…" at bounding box center [611, 301] width 1223 height 580
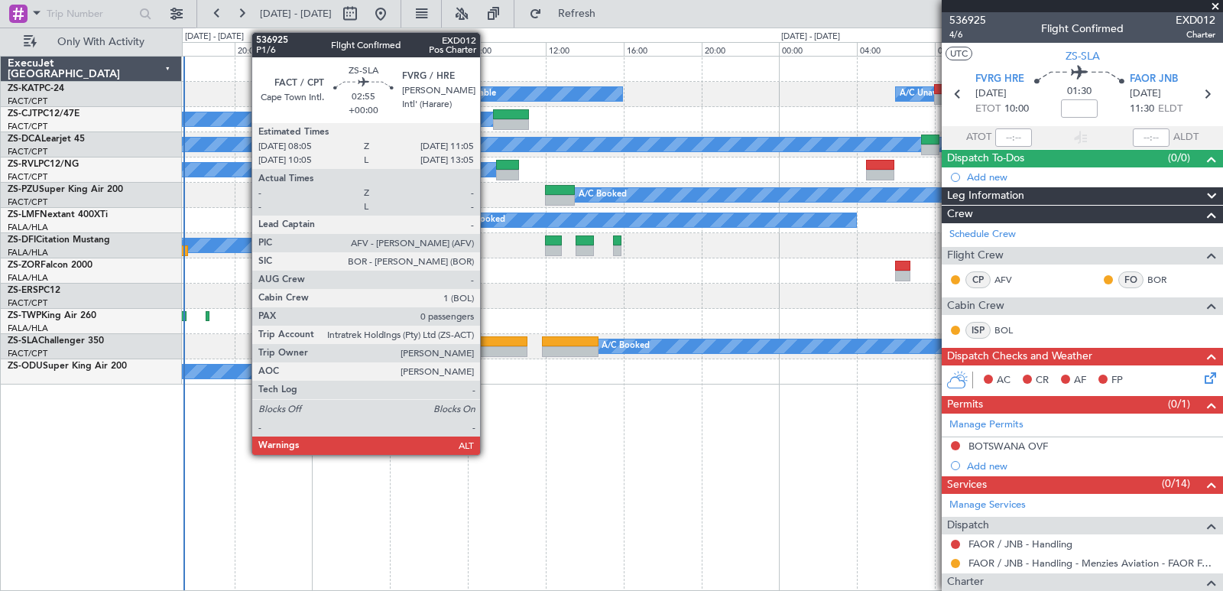
click at [487, 336] on div at bounding box center [498, 341] width 59 height 11
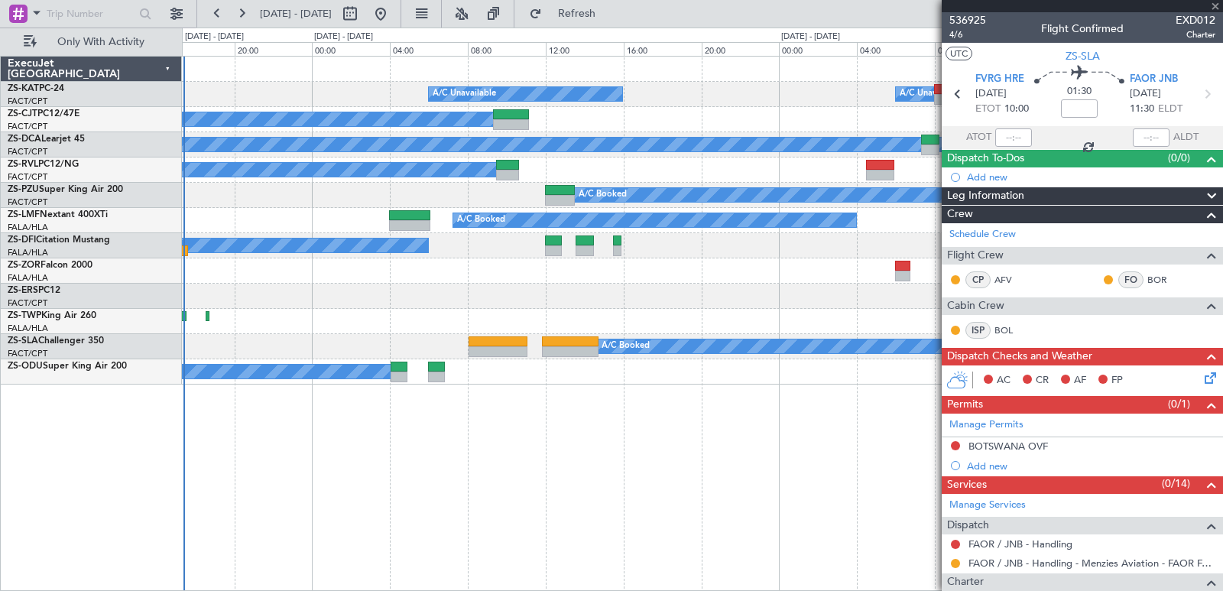
type input "0"
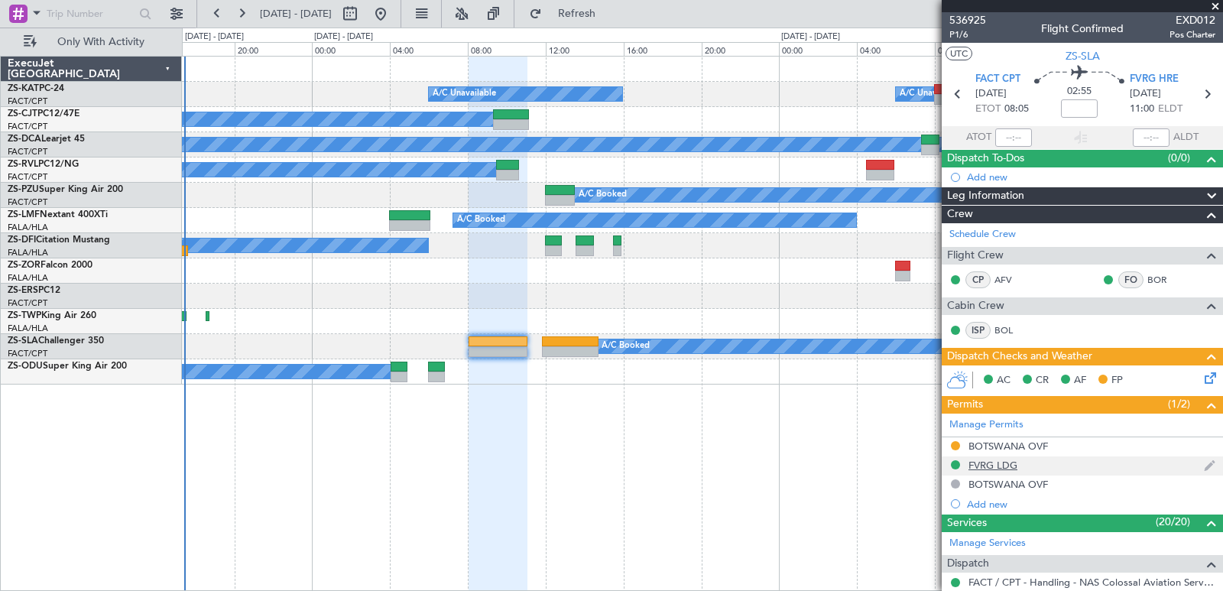
click at [1006, 461] on div "FVRG LDG" at bounding box center [993, 465] width 49 height 13
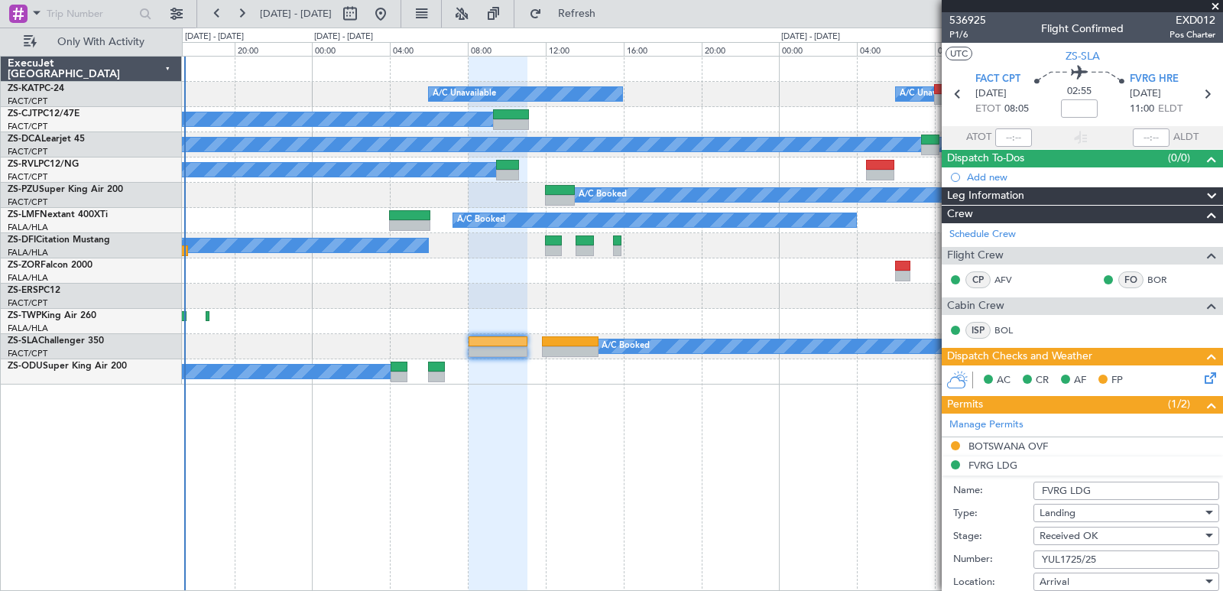
drag, startPoint x: 1038, startPoint y: 559, endPoint x: 1126, endPoint y: 561, distance: 88.0
click at [1126, 561] on input "YUL1725/25" at bounding box center [1127, 560] width 186 height 18
